Goal: Find specific page/section: Find specific page/section

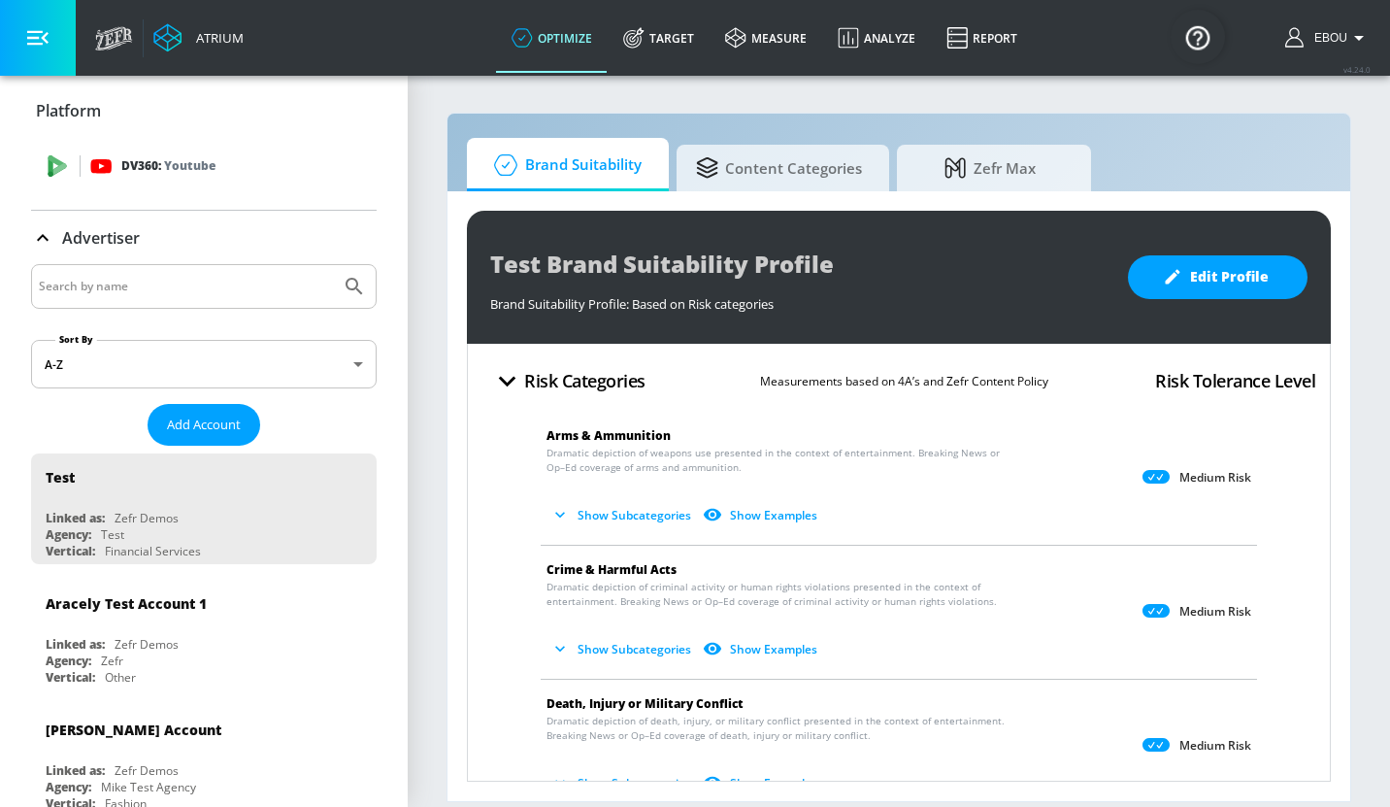
click at [159, 153] on div "DV360: Youtube" at bounding box center [204, 166] width 346 height 58
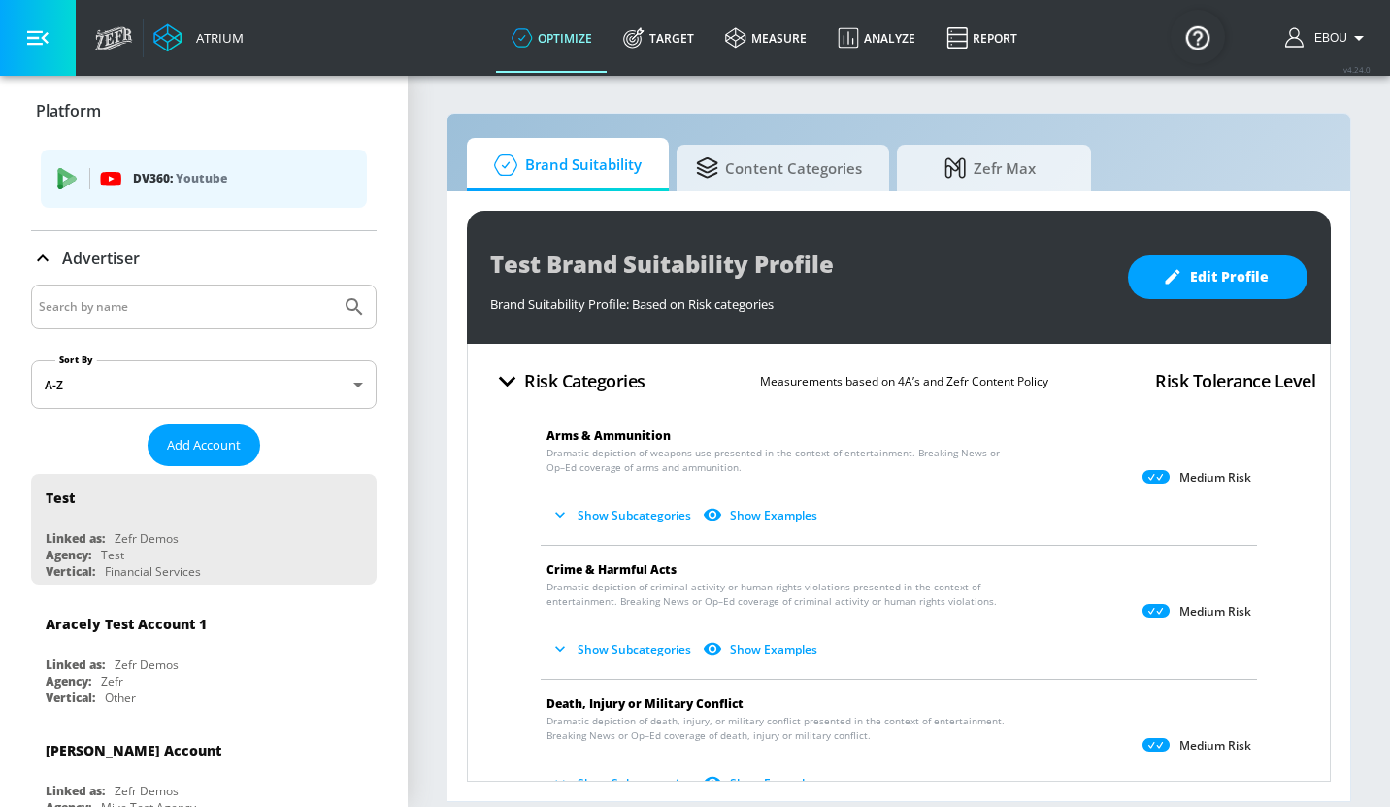
click at [189, 163] on div "DV360: Youtube" at bounding box center [204, 179] width 326 height 58
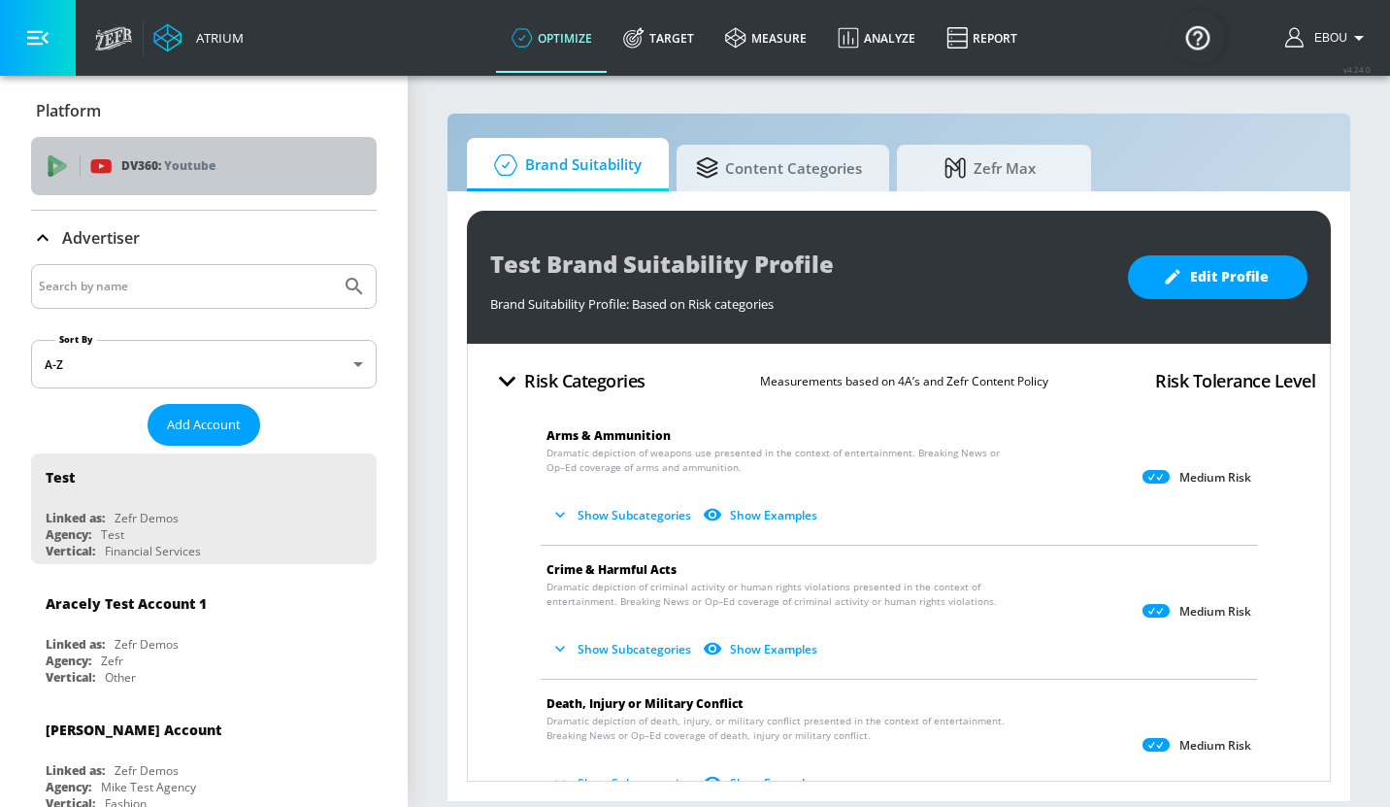
click at [189, 163] on p "Youtube" at bounding box center [189, 165] width 51 height 20
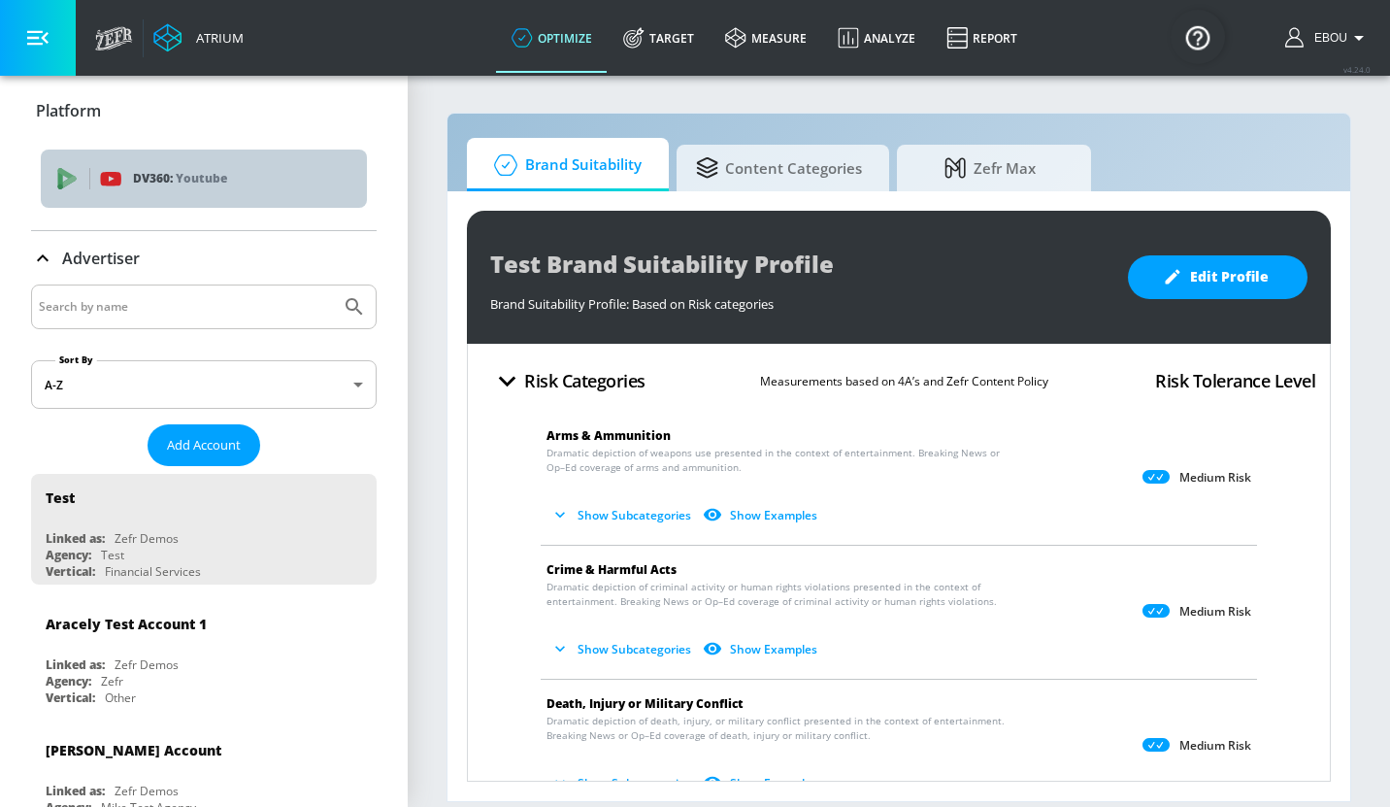
click at [67, 174] on icon "list of platforms" at bounding box center [67, 175] width 18 height 14
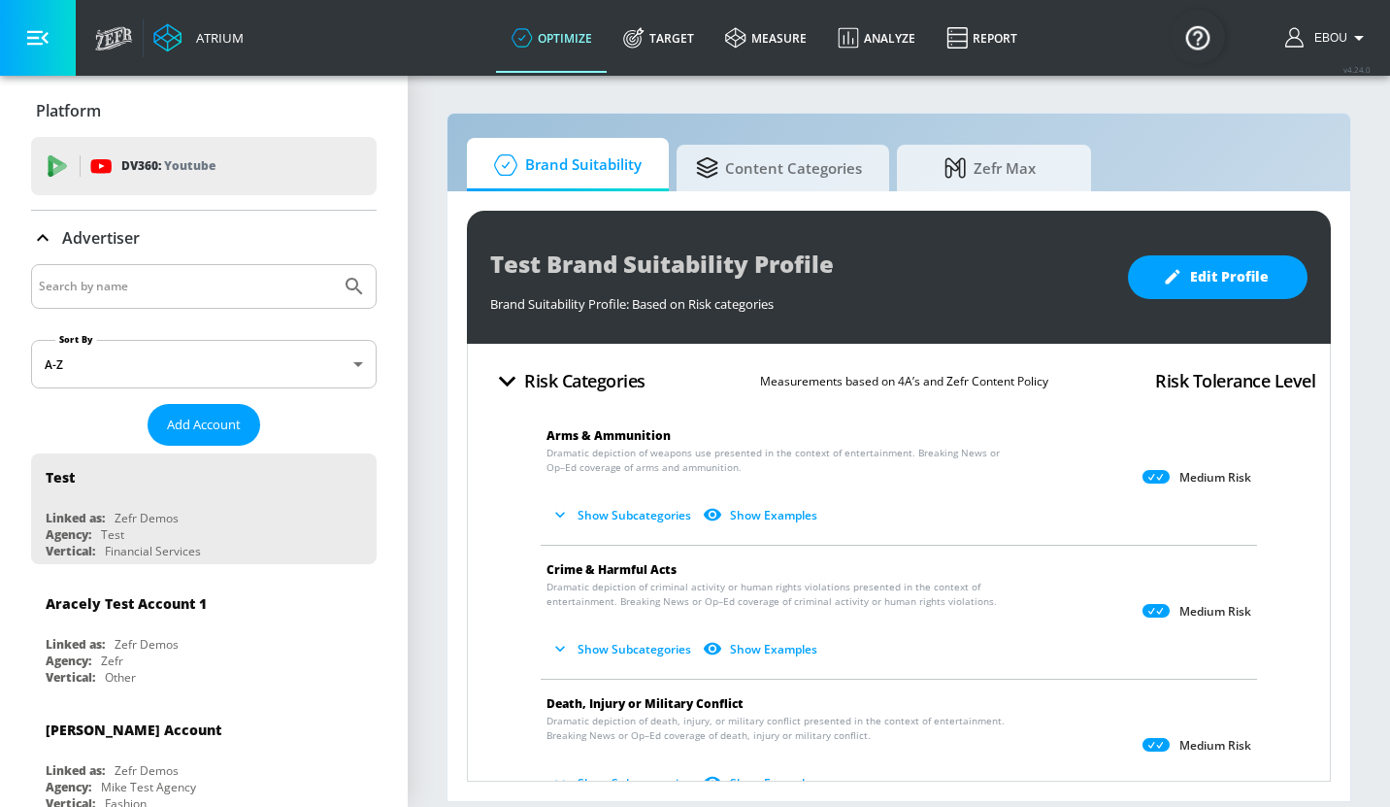
click at [48, 46] on icon "button" at bounding box center [37, 37] width 21 height 21
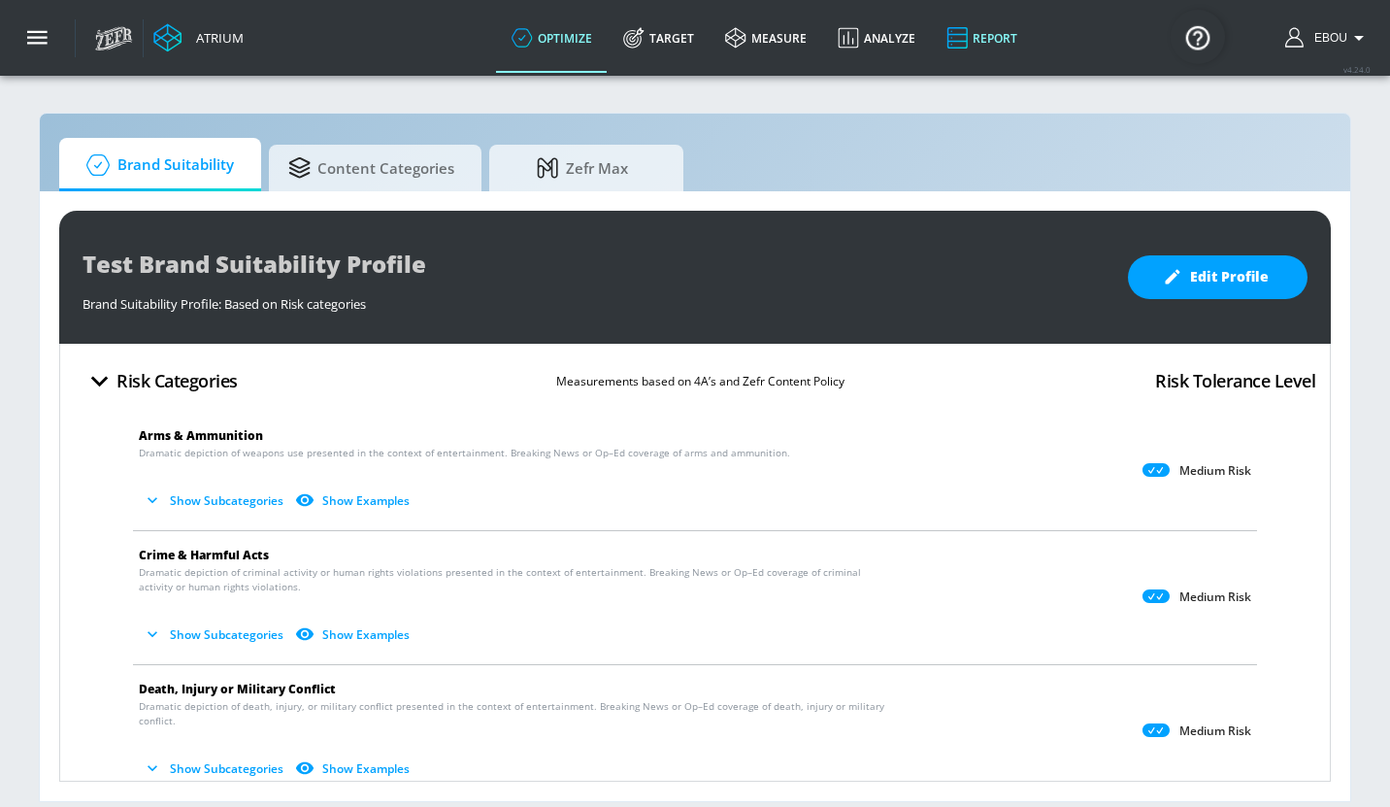
click at [993, 34] on link "Report" at bounding box center [982, 38] width 102 height 70
